Goal: Task Accomplishment & Management: Manage account settings

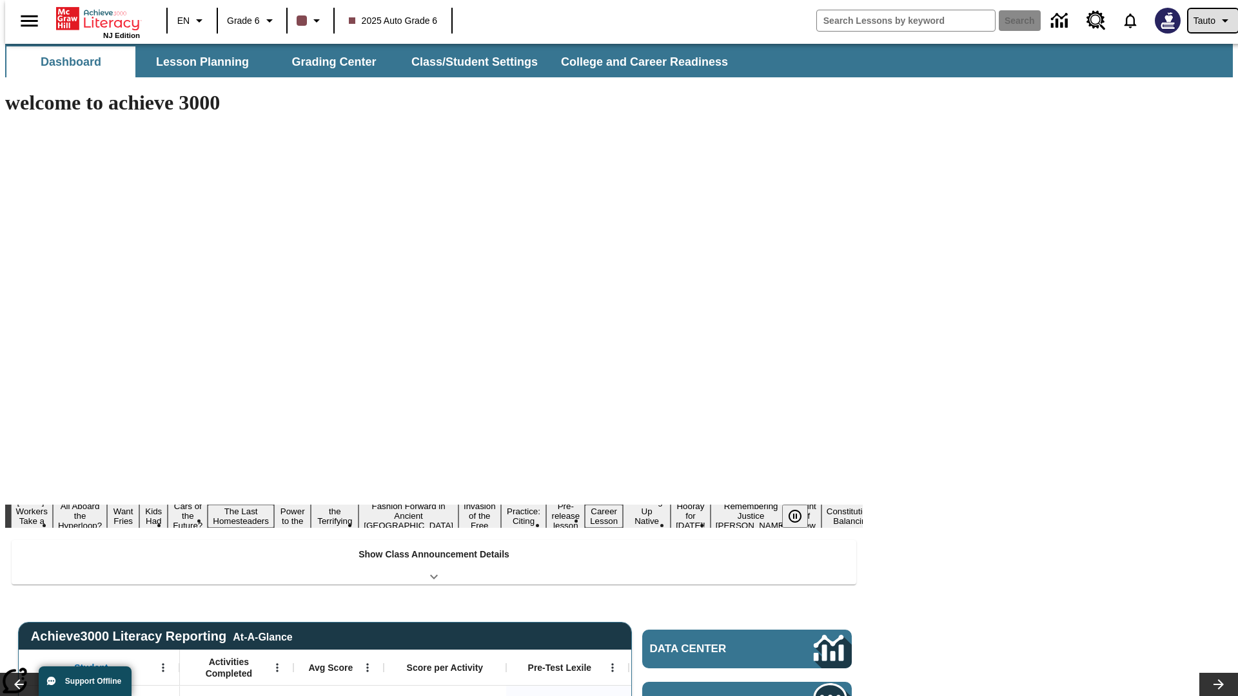
click at [1206, 21] on span "Tauto" at bounding box center [1204, 21] width 22 height 14
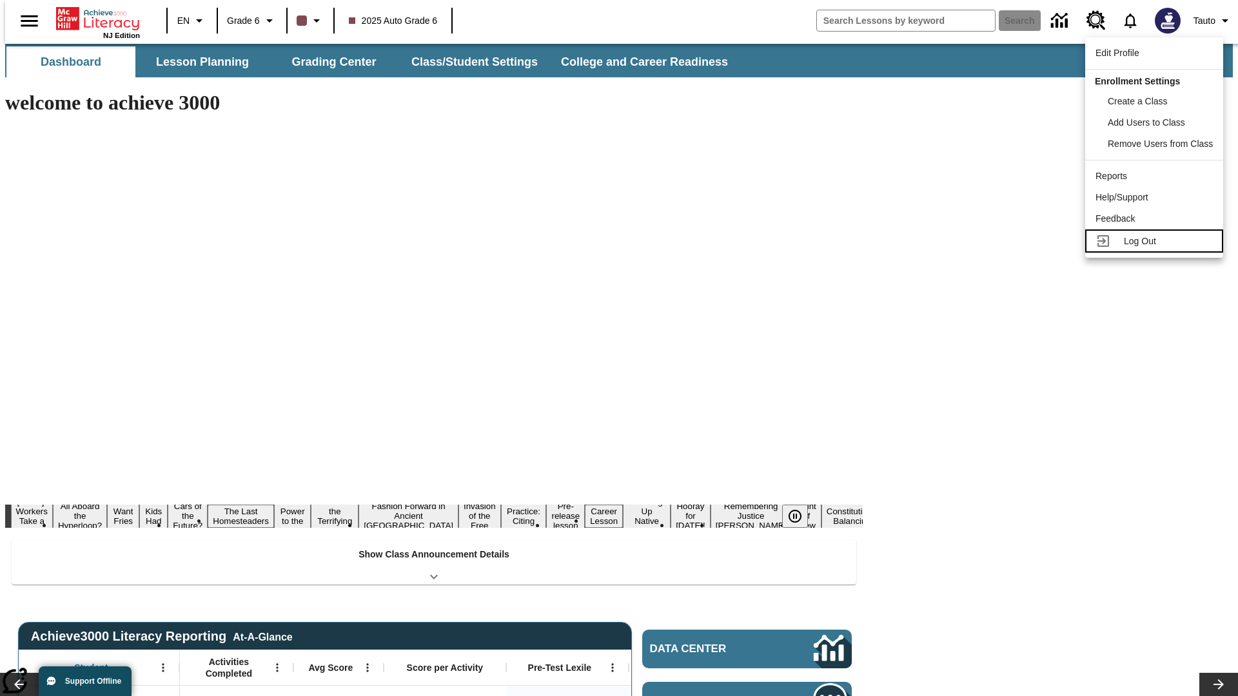
click at [1156, 241] on span "Log Out" at bounding box center [1140, 241] width 32 height 10
